Goal: Find contact information: Find contact information

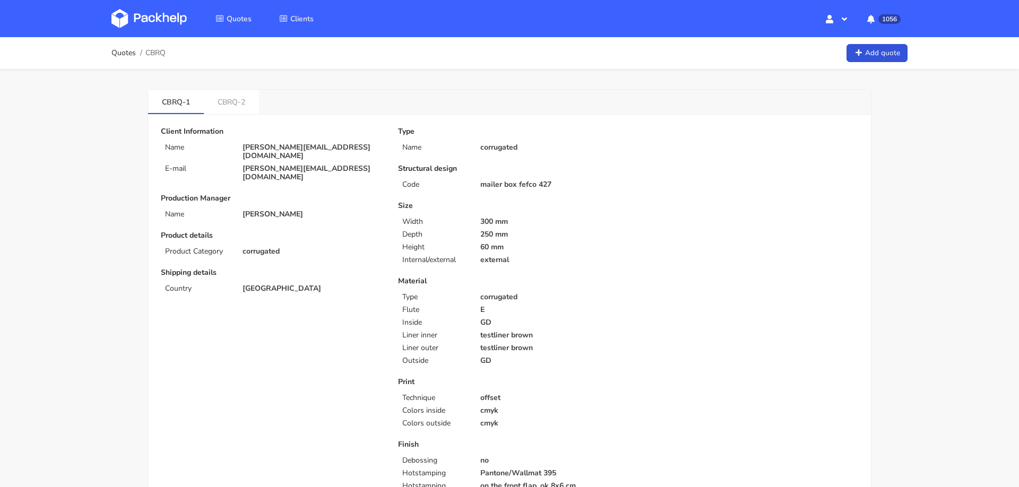
click at [293, 147] on p "franek@dveam.com" at bounding box center [313, 151] width 141 height 17
click at [293, 147] on p "[PERSON_NAME][EMAIL_ADDRESS][DOMAIN_NAME]" at bounding box center [313, 151] width 141 height 17
copy div "[PERSON_NAME][EMAIL_ADDRESS][DOMAIN_NAME]"
